Goal: Task Accomplishment & Management: Manage account settings

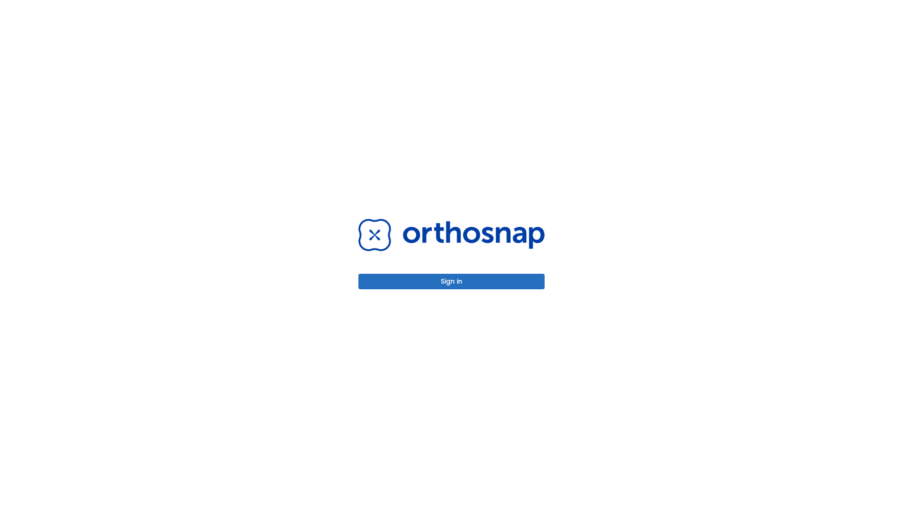
click at [452, 281] on button "Sign in" at bounding box center [451, 282] width 186 height 16
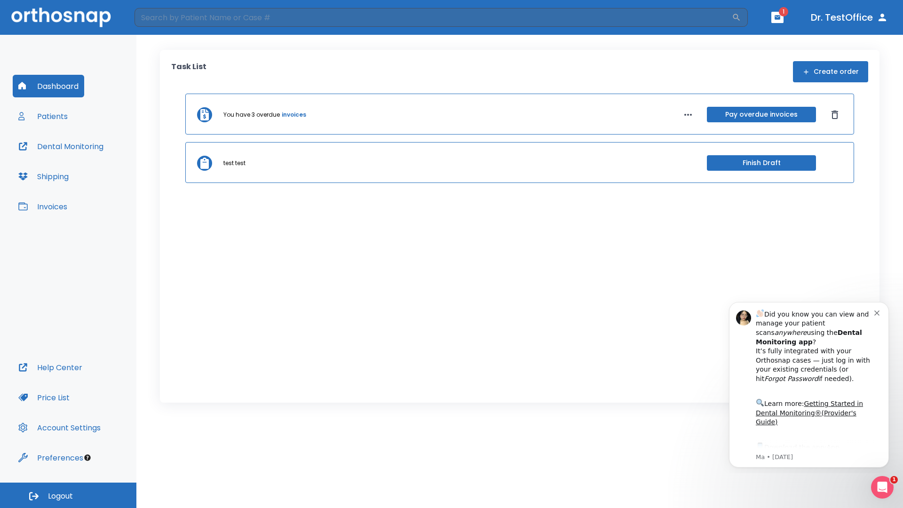
click at [68, 495] on span "Logout" at bounding box center [60, 496] width 25 height 10
